Goal: Task Accomplishment & Management: Use online tool/utility

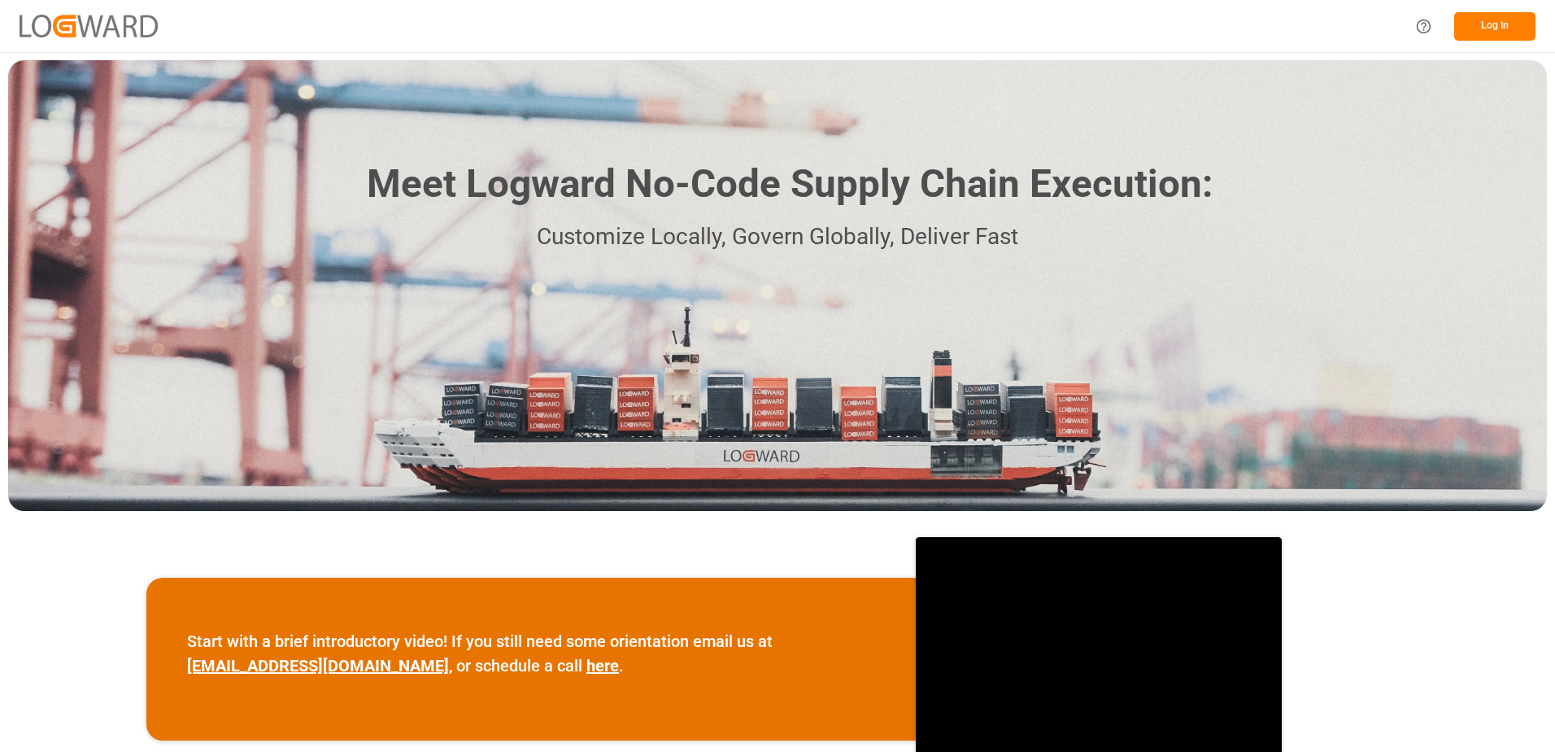
click at [1480, 26] on button "Log In" at bounding box center [1494, 26] width 81 height 28
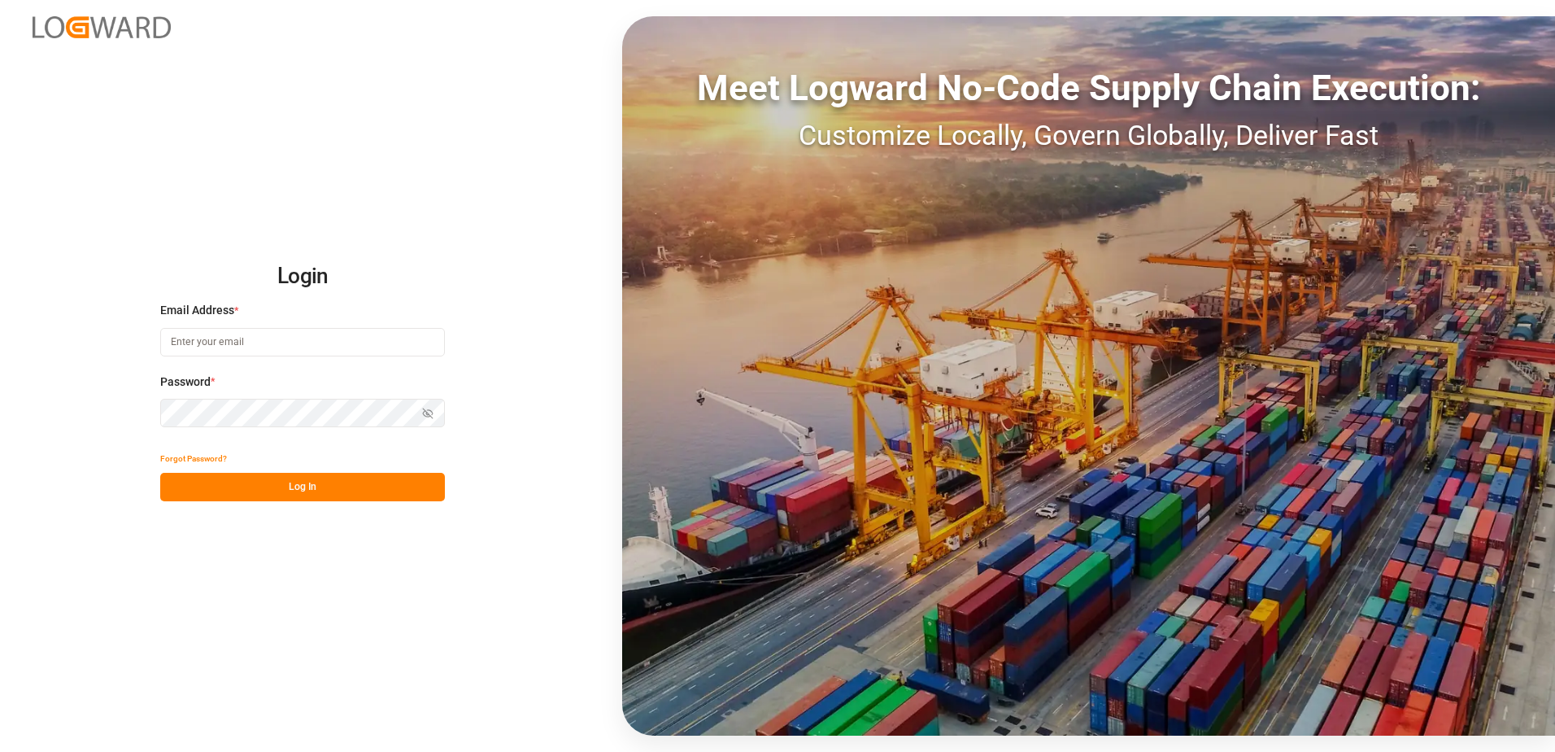
click at [316, 333] on input at bounding box center [302, 342] width 285 height 28
type input "[PERSON_NAME][EMAIL_ADDRESS][DOMAIN_NAME]"
click at [429, 409] on icon "button" at bounding box center [427, 413] width 11 height 11
click at [342, 486] on button "Log In" at bounding box center [302, 487] width 285 height 28
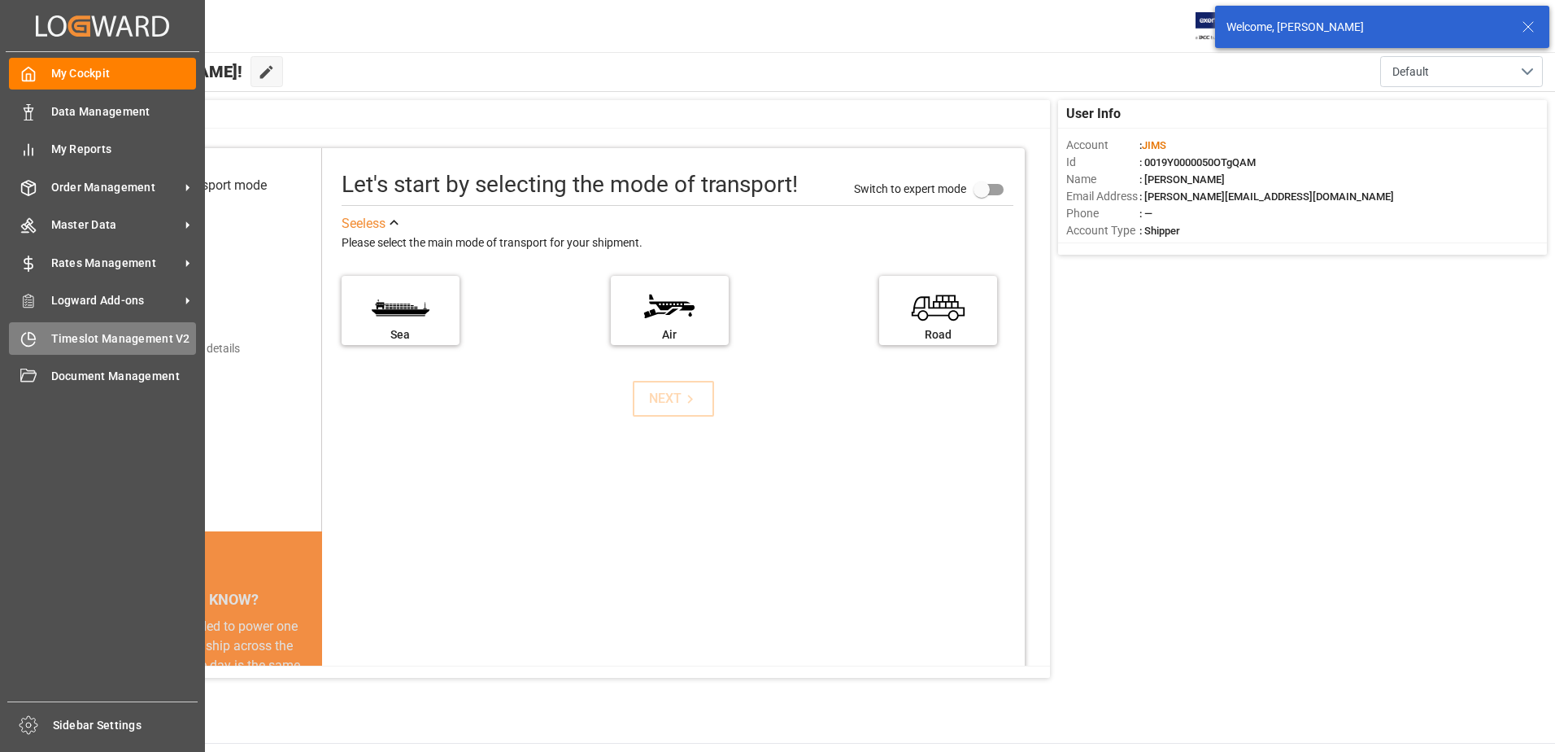
click at [77, 335] on span "Timeslot Management V2" at bounding box center [124, 338] width 146 height 17
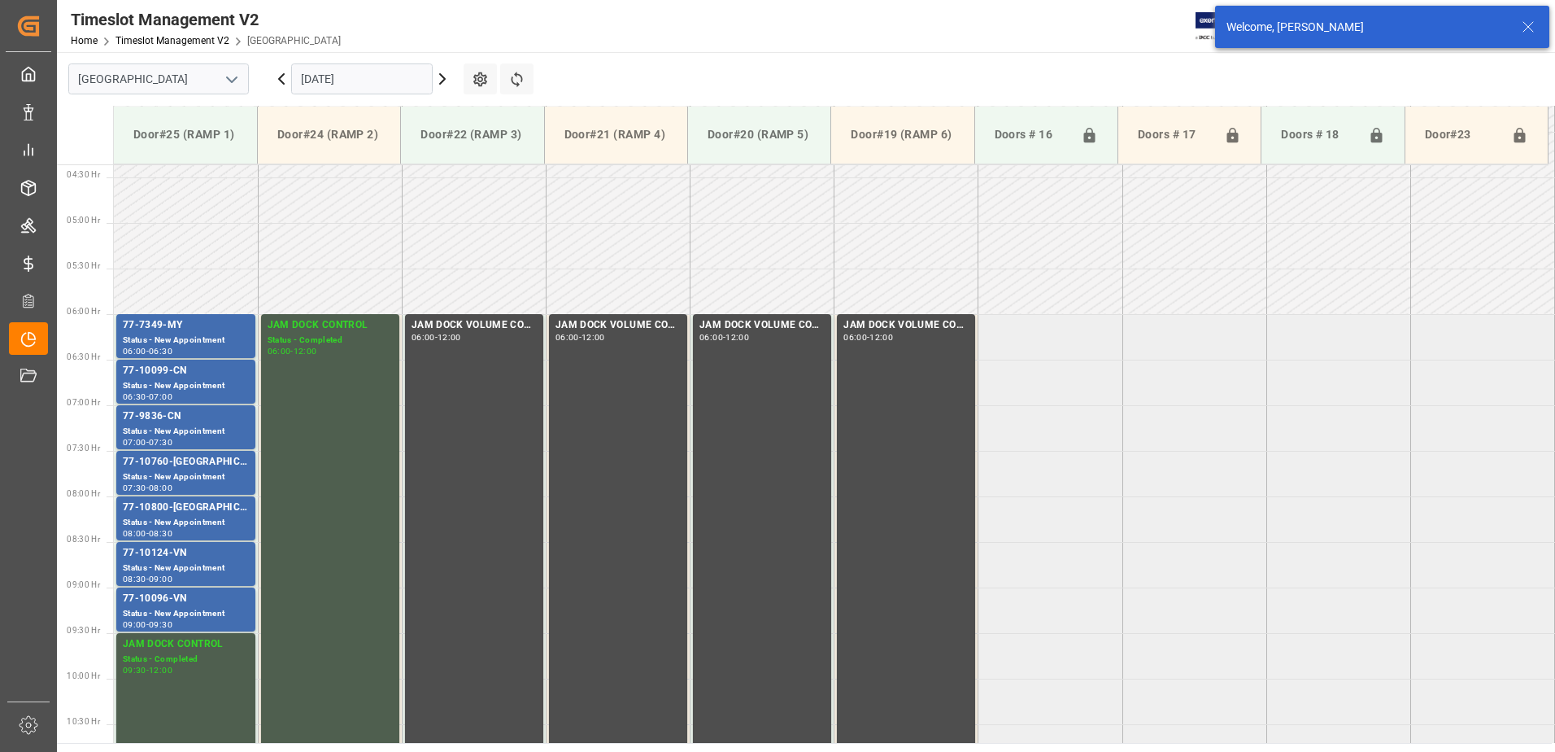
scroll to position [446, 0]
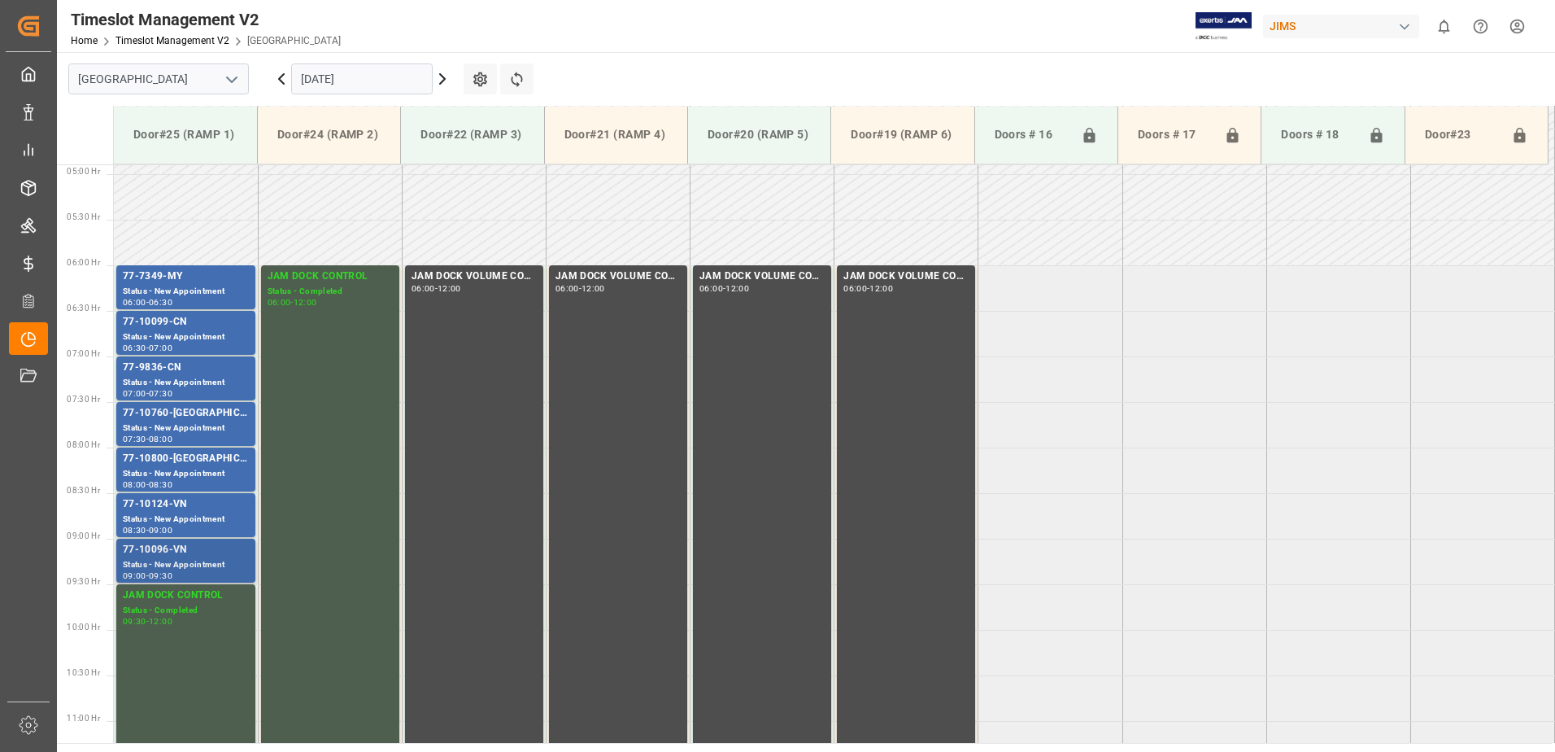
click at [206, 560] on div "Status - New Appointment" at bounding box center [186, 565] width 126 height 14
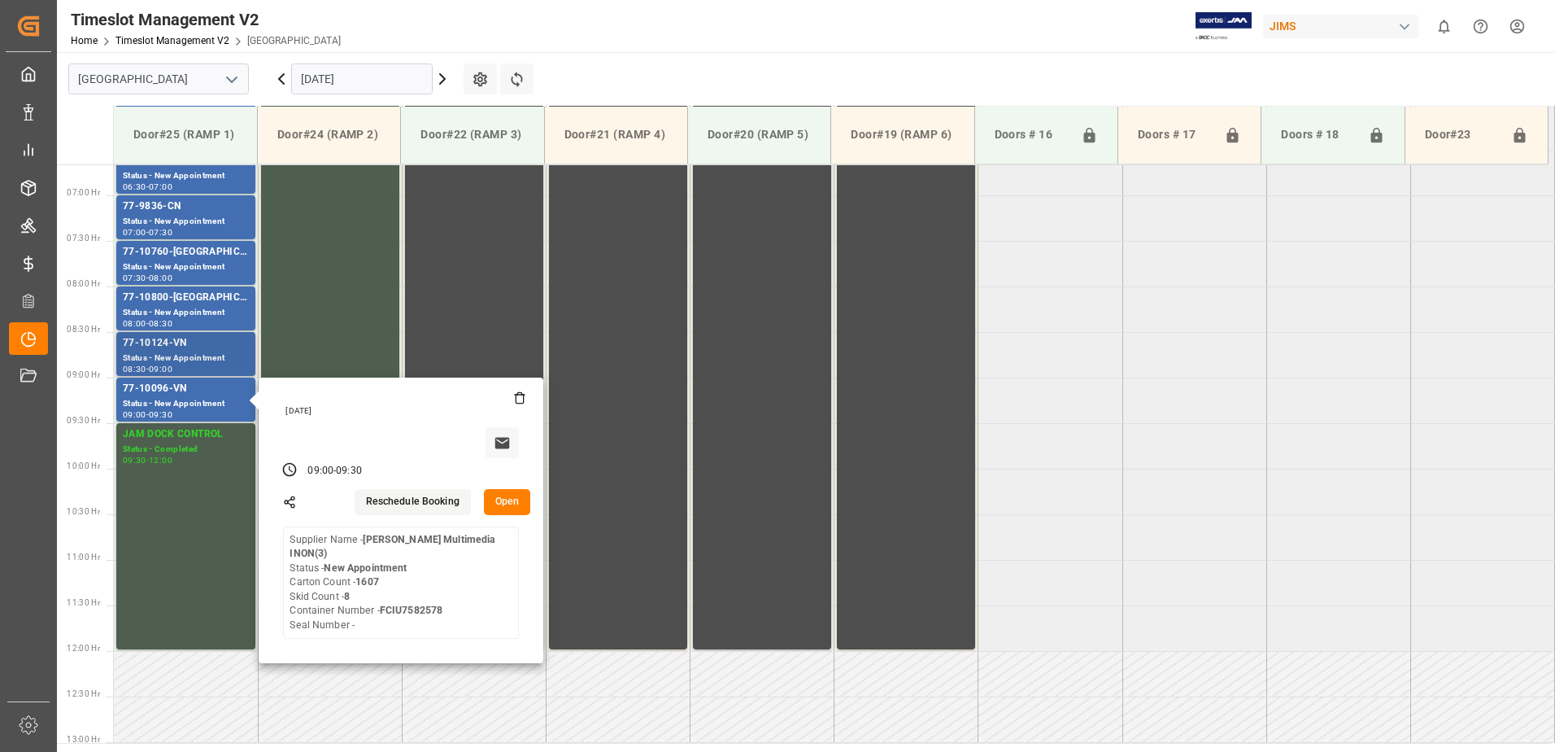
scroll to position [608, 0]
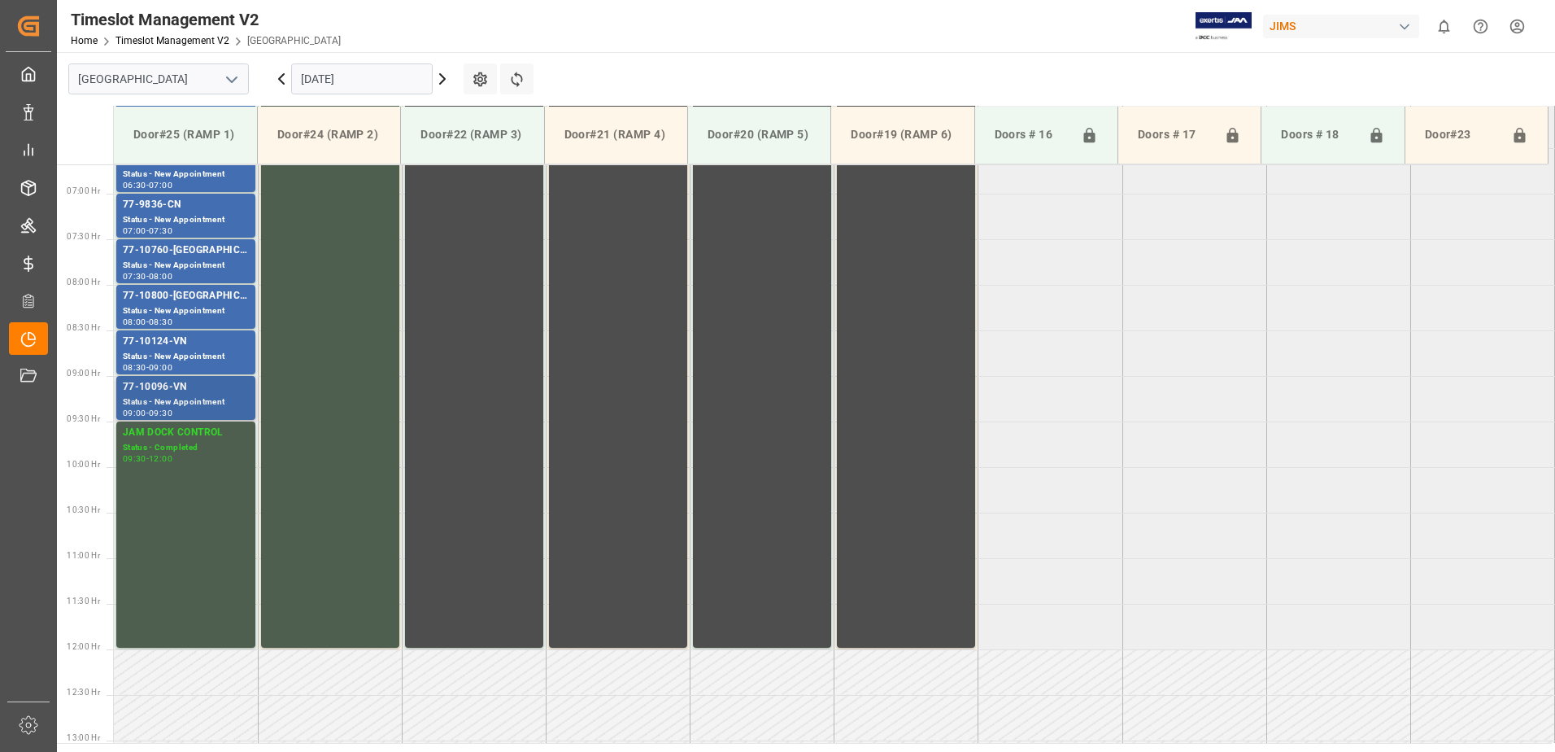
click at [215, 397] on div "Status - New Appointment" at bounding box center [186, 402] width 126 height 14
click at [220, 349] on div "77-10124-VN" at bounding box center [186, 341] width 126 height 16
click at [220, 310] on div "Status - New Appointment" at bounding box center [186, 311] width 126 height 14
click at [221, 252] on div "77-10760-[GEOGRAPHIC_DATA]" at bounding box center [186, 250] width 126 height 16
click at [224, 207] on div "77-9836-CN" at bounding box center [186, 205] width 126 height 16
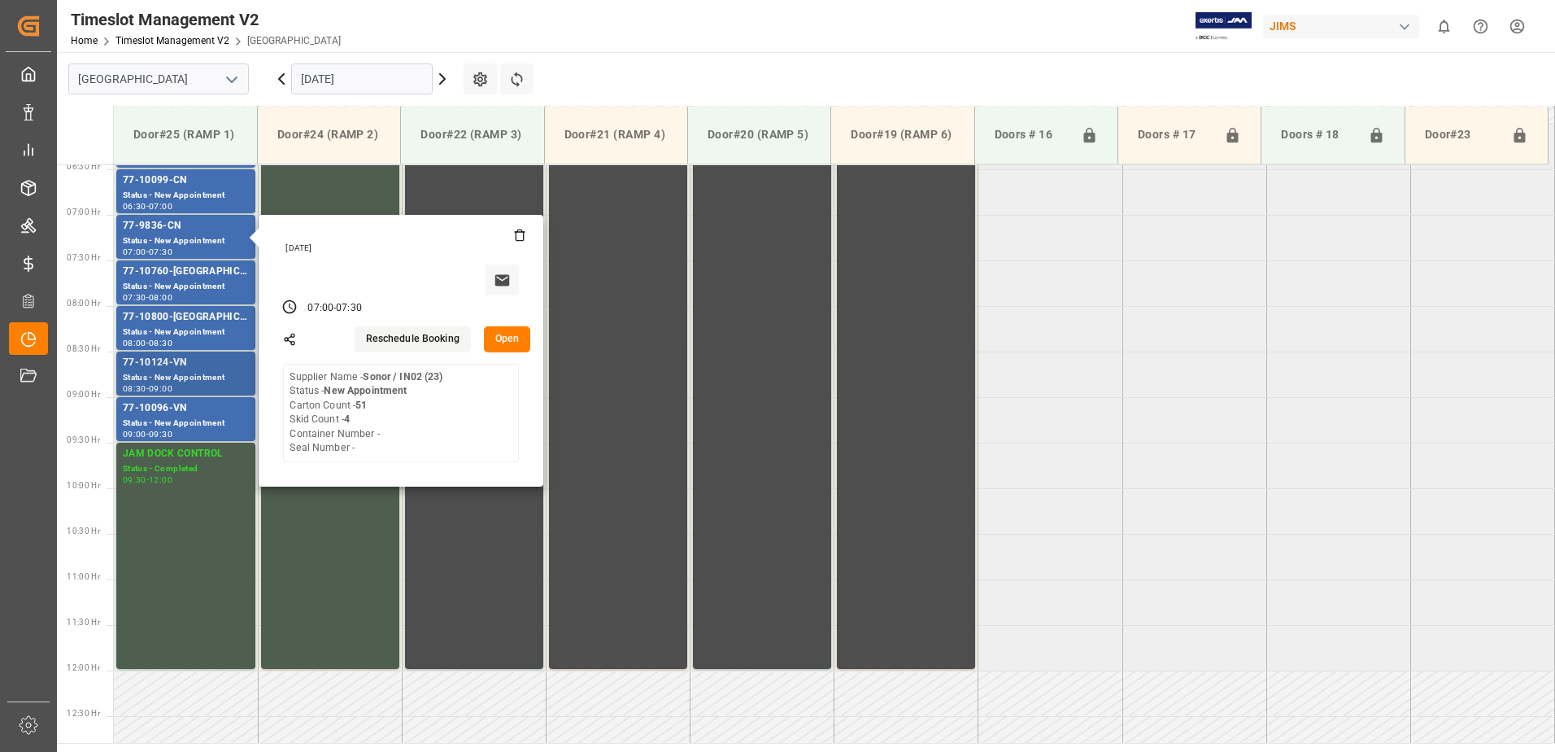
scroll to position [527, 0]
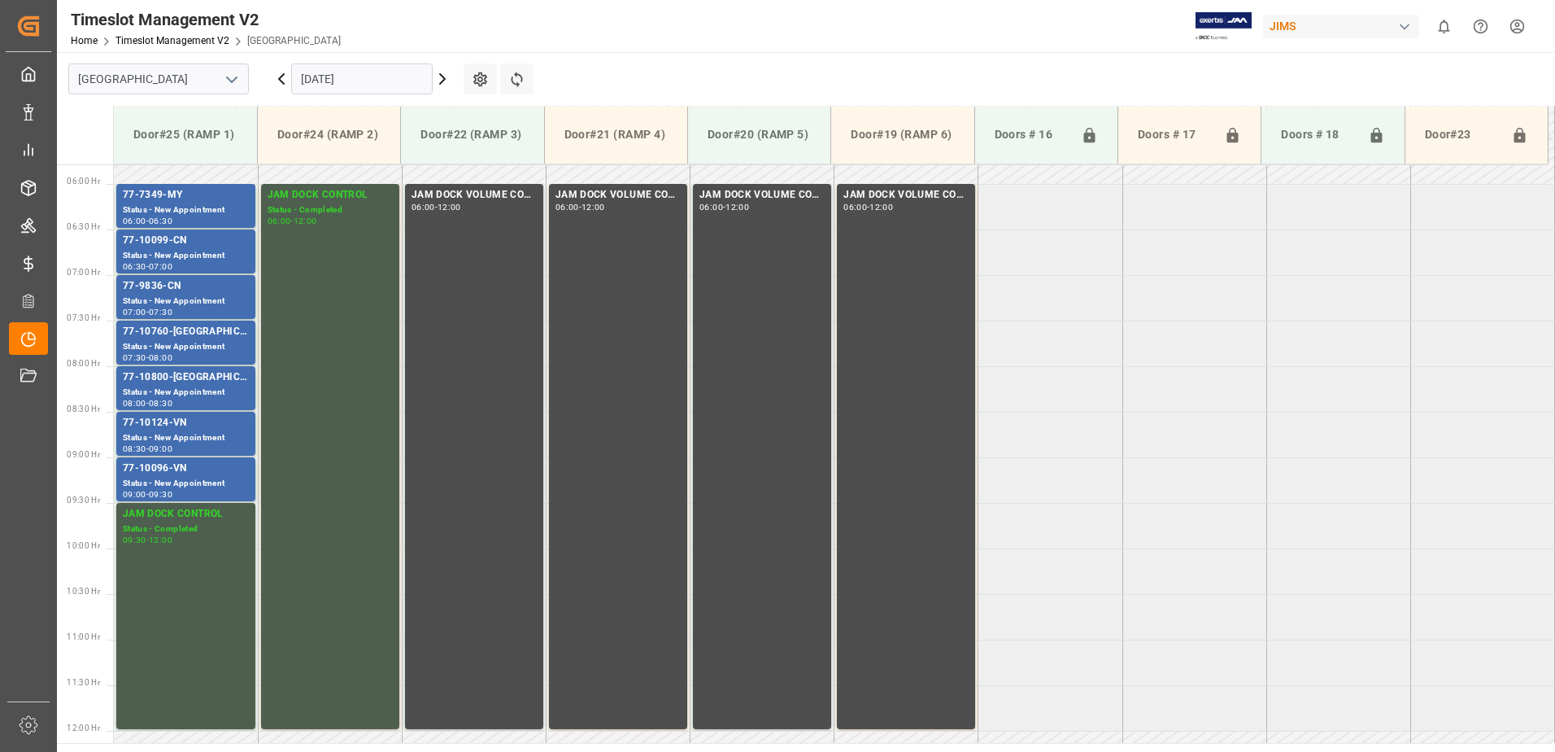
click at [207, 247] on div "77-10099-CN" at bounding box center [186, 241] width 126 height 16
click at [224, 203] on div "77-7349-MY" at bounding box center [186, 195] width 126 height 16
click at [217, 477] on div "Status - New Appointment" at bounding box center [186, 484] width 126 height 14
click at [235, 425] on div "77-10124-VN" at bounding box center [186, 423] width 126 height 16
